Goal: Find specific page/section: Find specific page/section

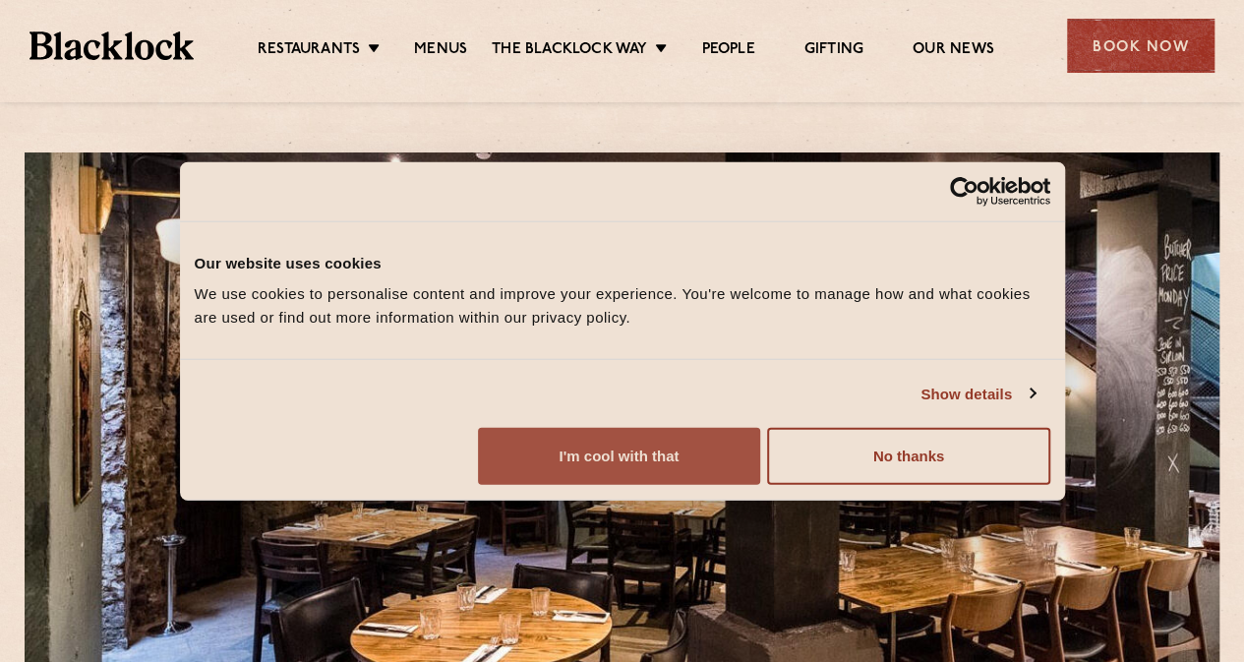
click at [760, 485] on button "I'm cool with that" at bounding box center [619, 456] width 282 height 57
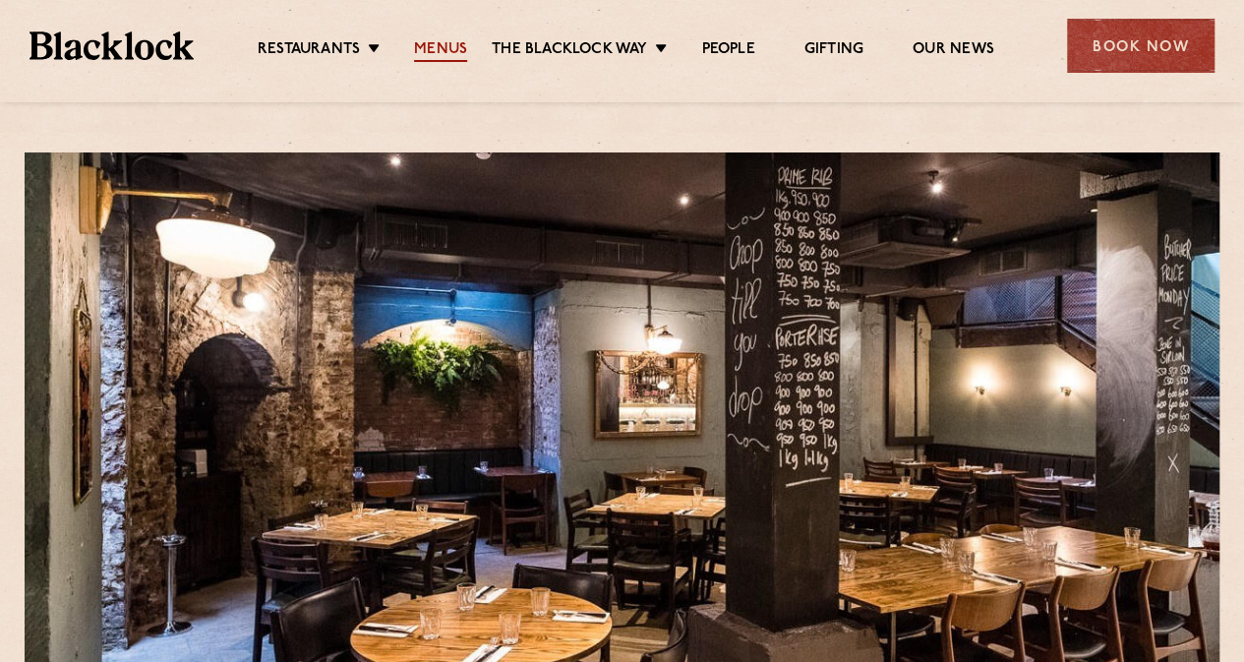
click at [446, 46] on link "Menus" at bounding box center [440, 51] width 53 height 22
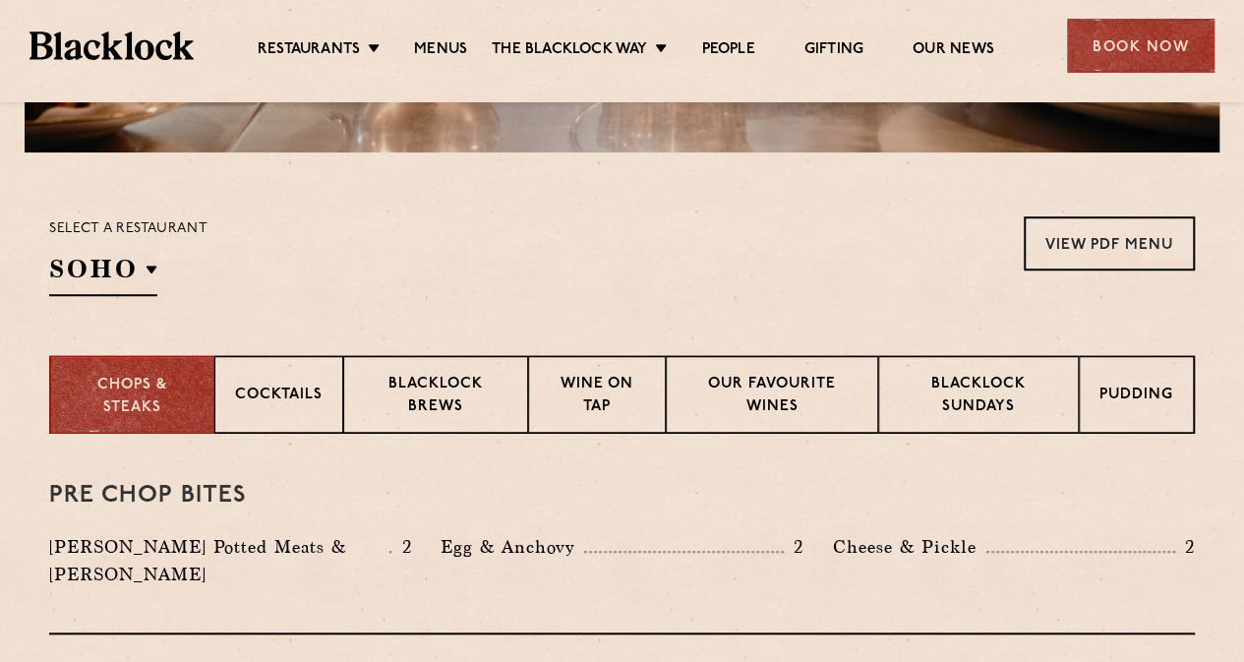
scroll to position [492, 0]
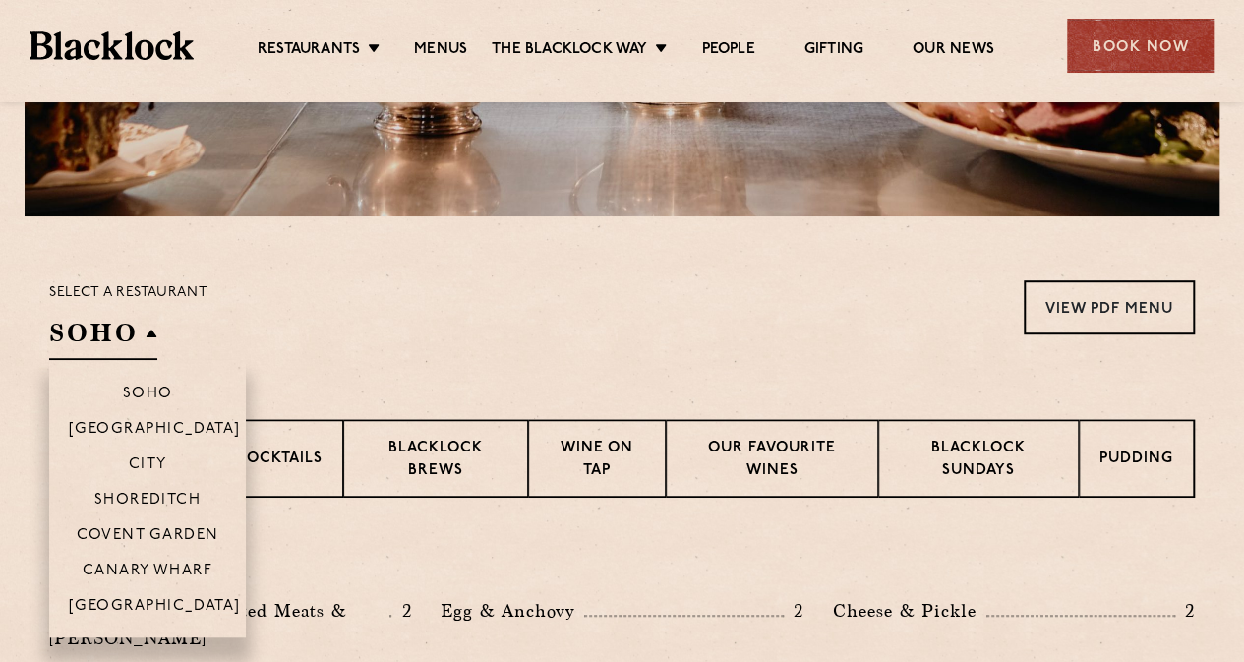
click at [124, 329] on h2 "SOHO" at bounding box center [103, 338] width 108 height 44
click at [158, 531] on p "Covent Garden" at bounding box center [148, 537] width 143 height 20
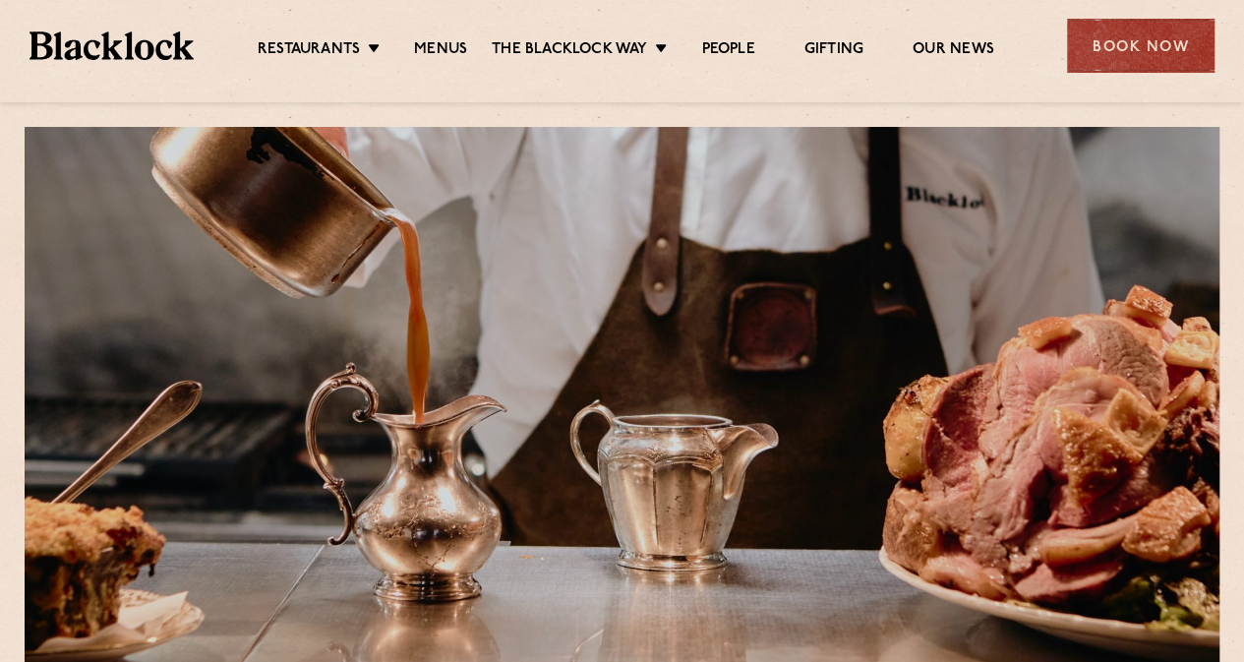
scroll to position [0, 0]
